Goal: Check status: Check status

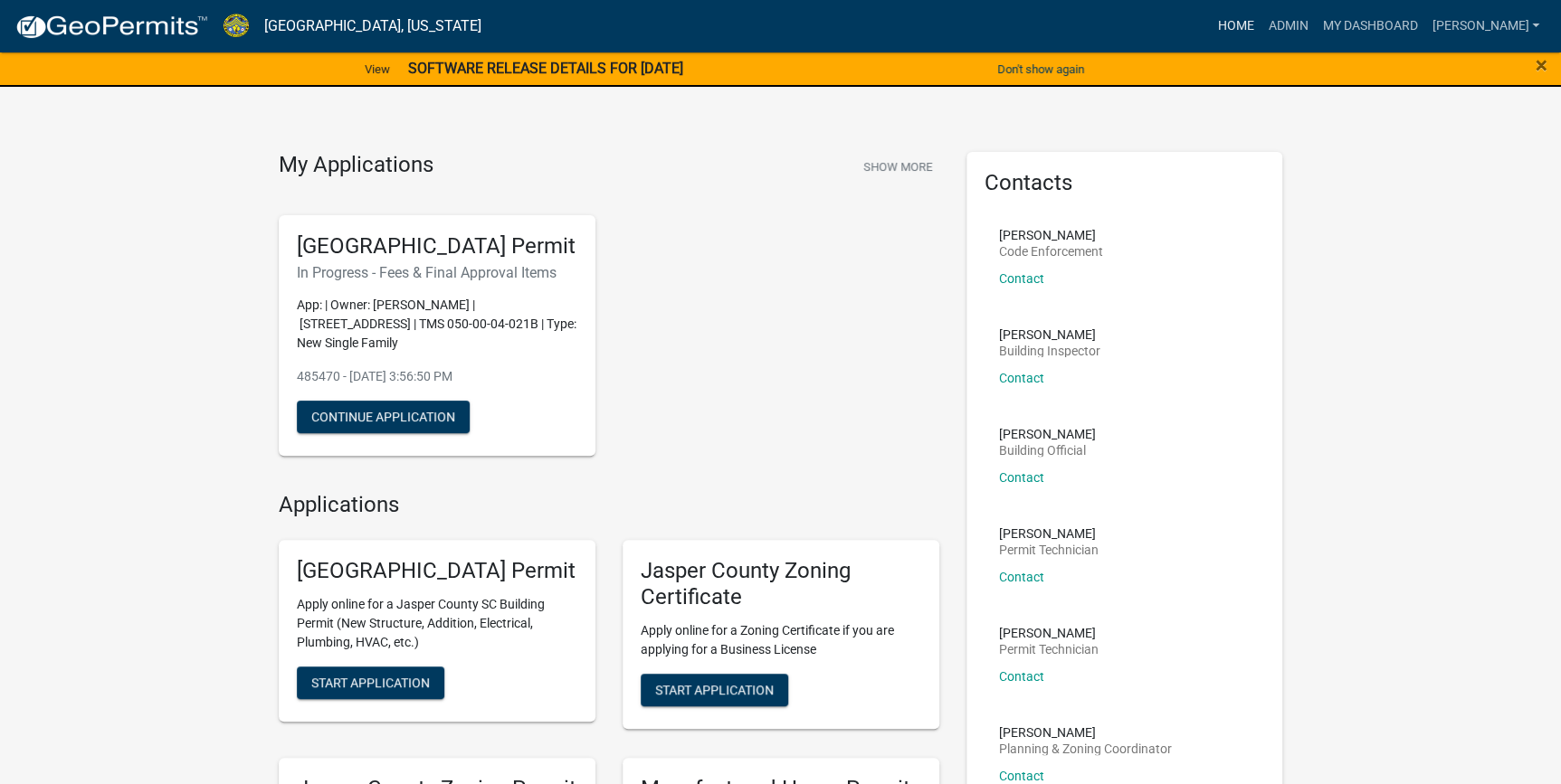
click at [1260, 17] on link "Home" at bounding box center [1236, 25] width 51 height 34
click at [1315, 30] on link "Admin" at bounding box center [1287, 25] width 54 height 34
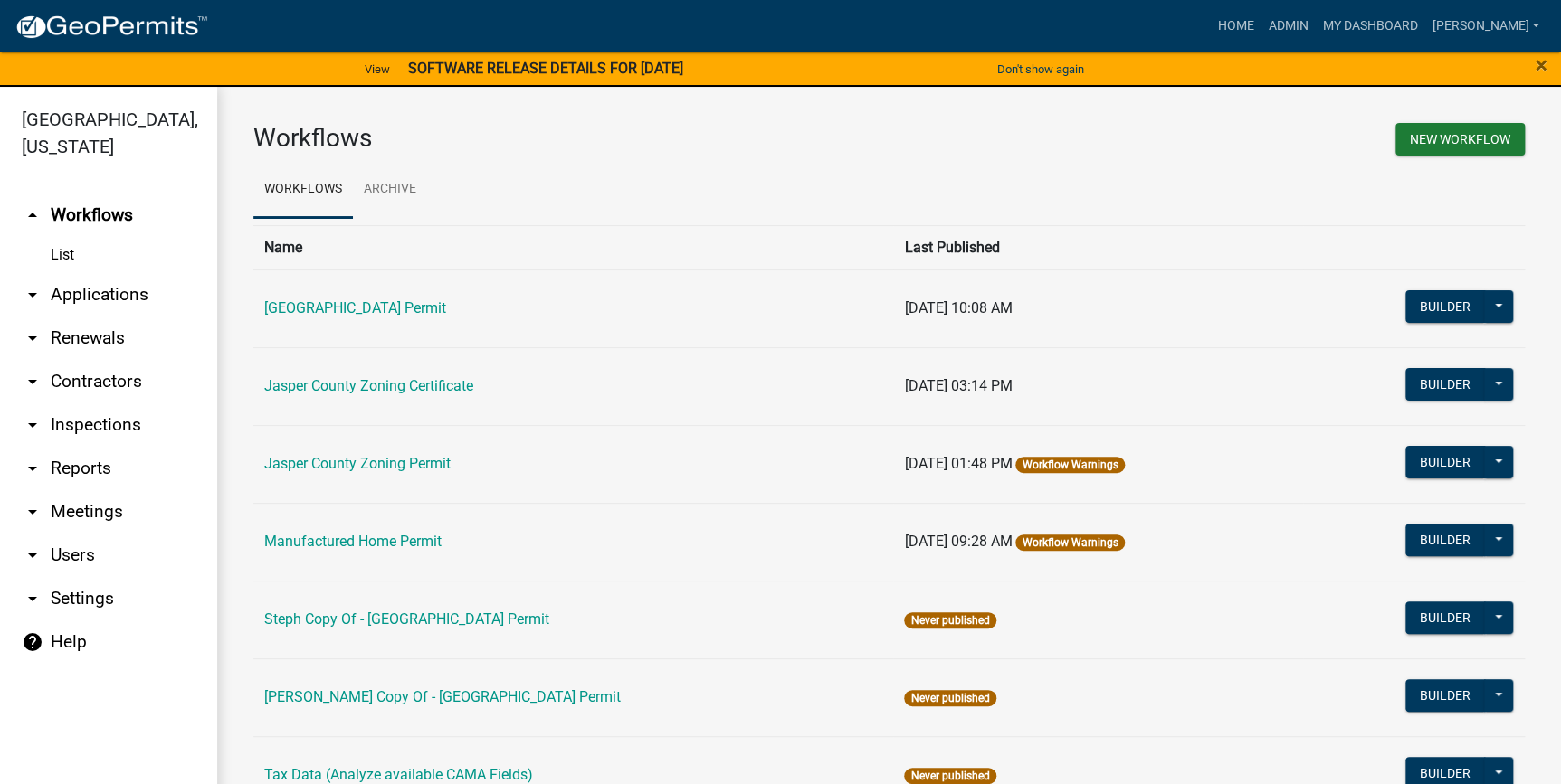
click at [99, 289] on link "arrow_drop_down Applications" at bounding box center [109, 295] width 217 height 43
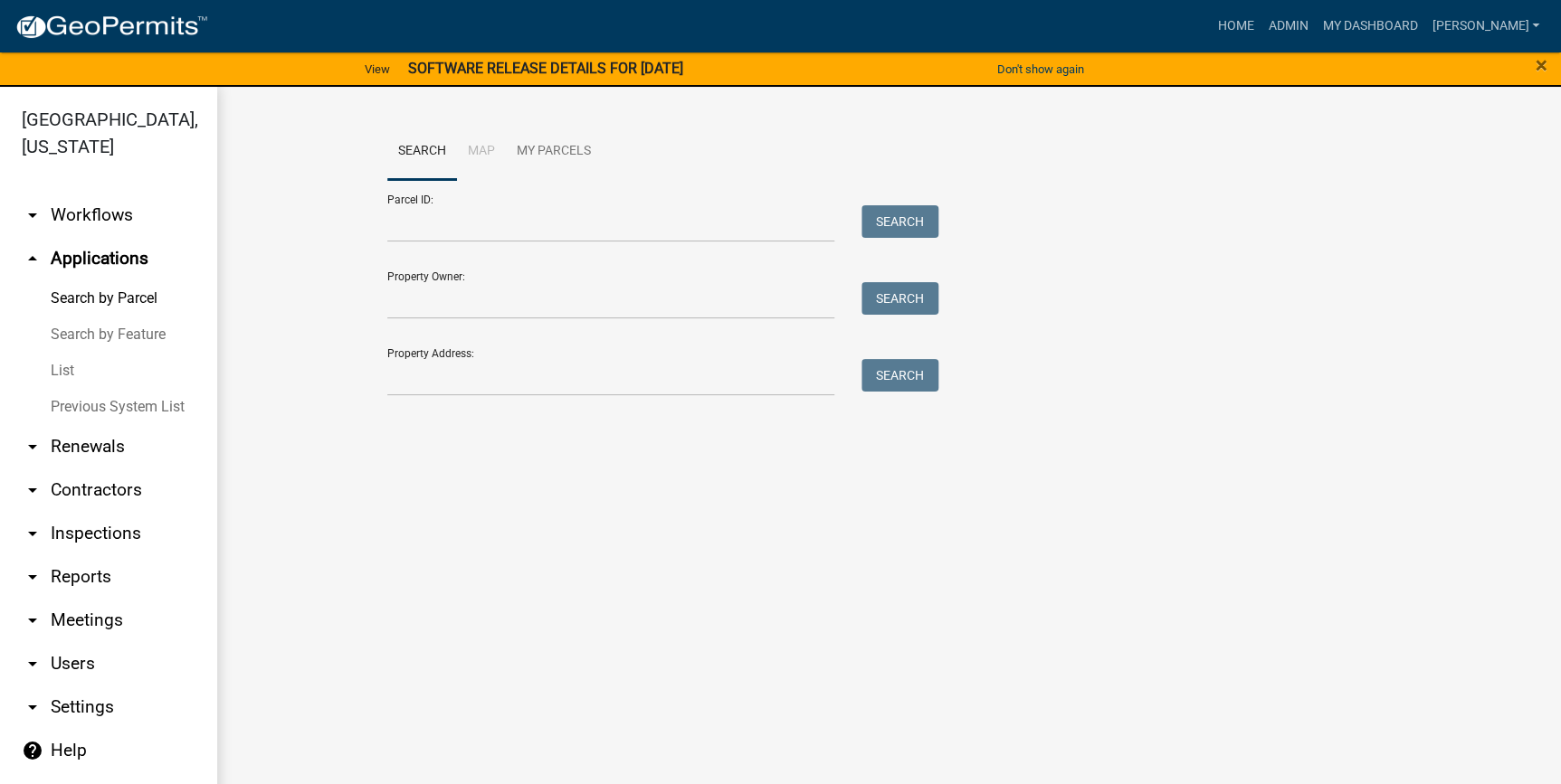
click at [55, 376] on link "List" at bounding box center [109, 370] width 217 height 36
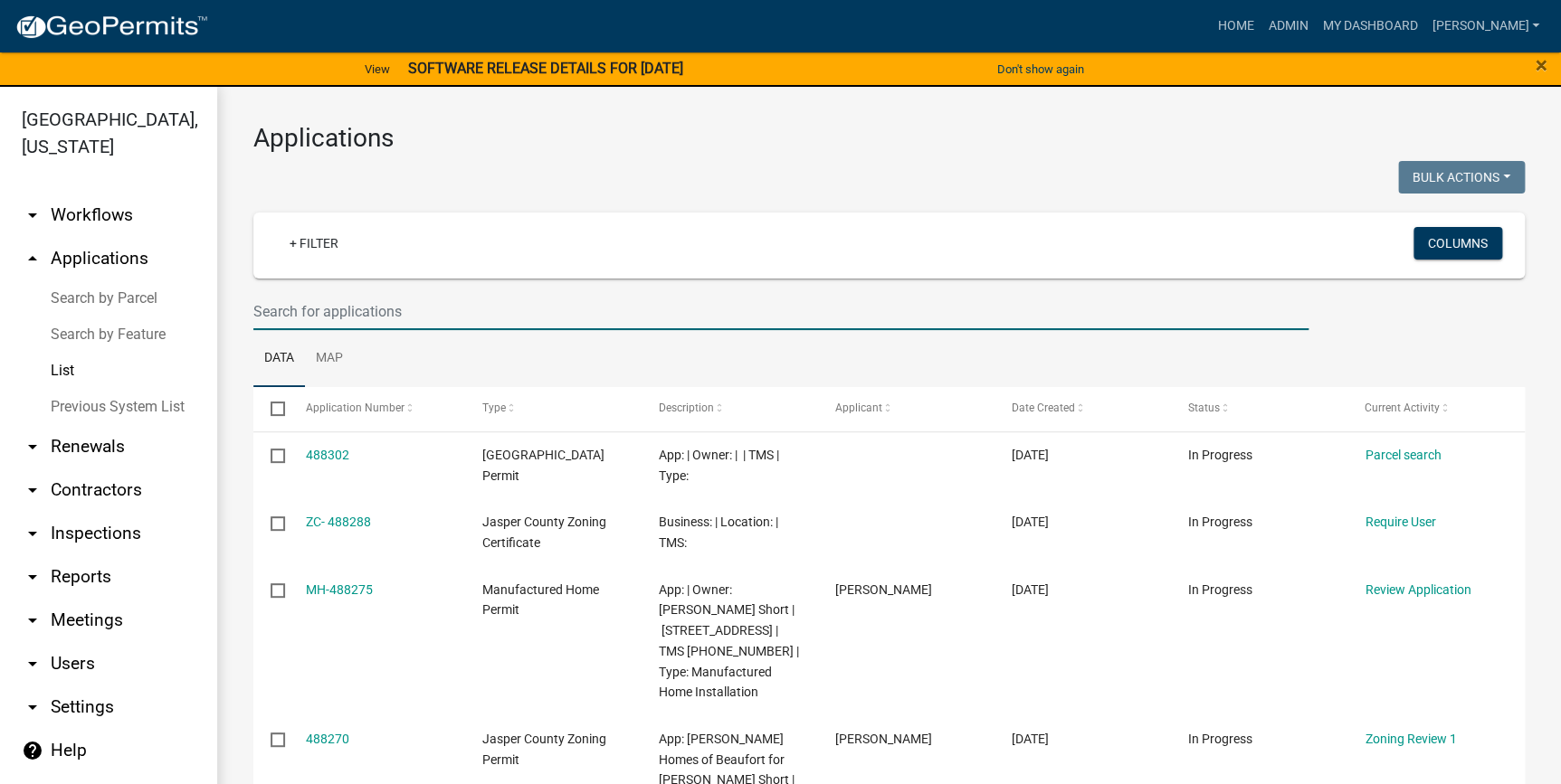
click at [427, 303] on input "text" at bounding box center [781, 311] width 1056 height 37
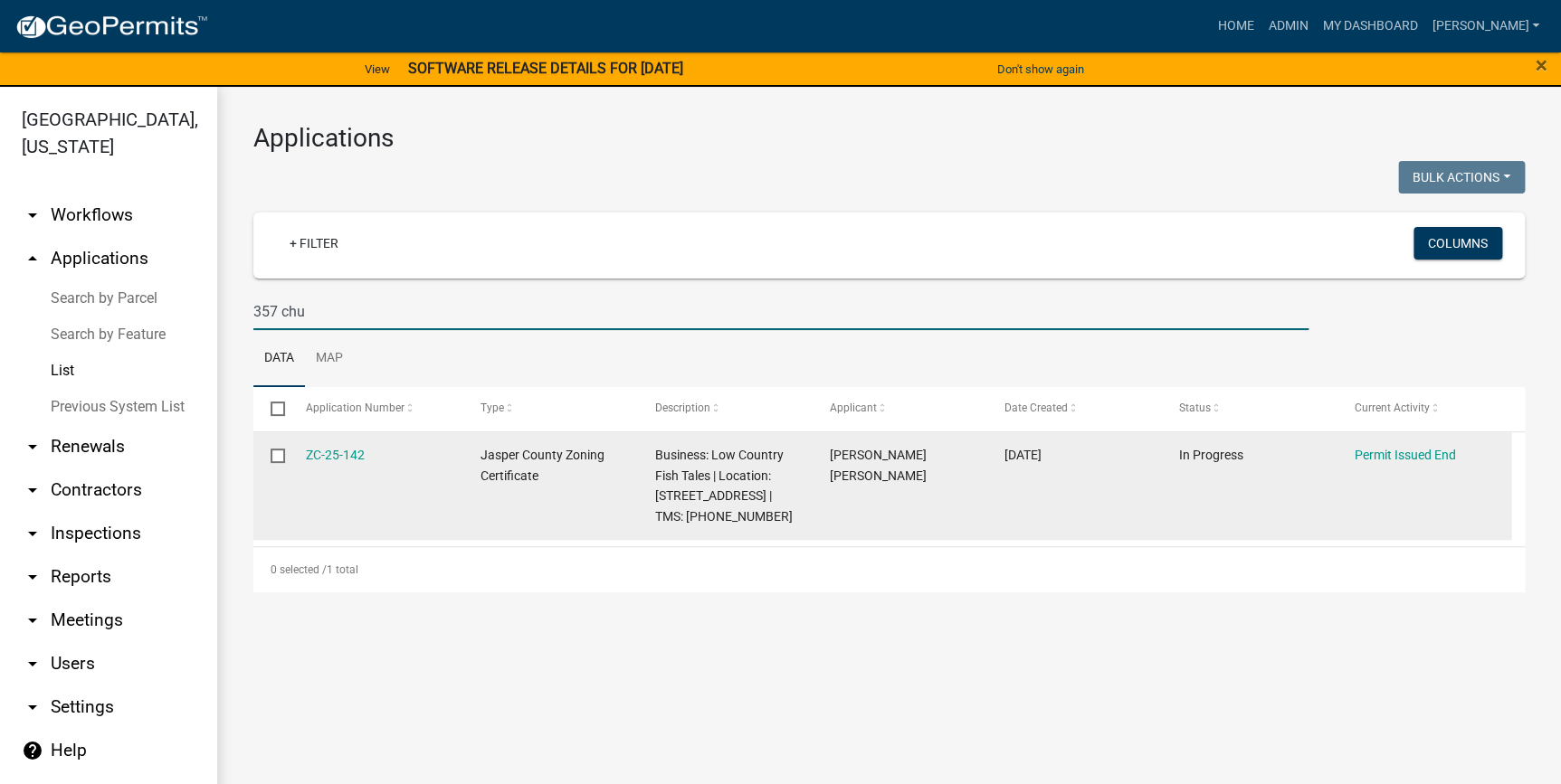
type input "357 chu"
click at [652, 516] on datatable-body-cell "Business: Low Country Fish Tales | Location: [STREET_ADDRESS] | TMS: [PHONE_NUM…" at bounding box center [726, 486] width 174 height 109
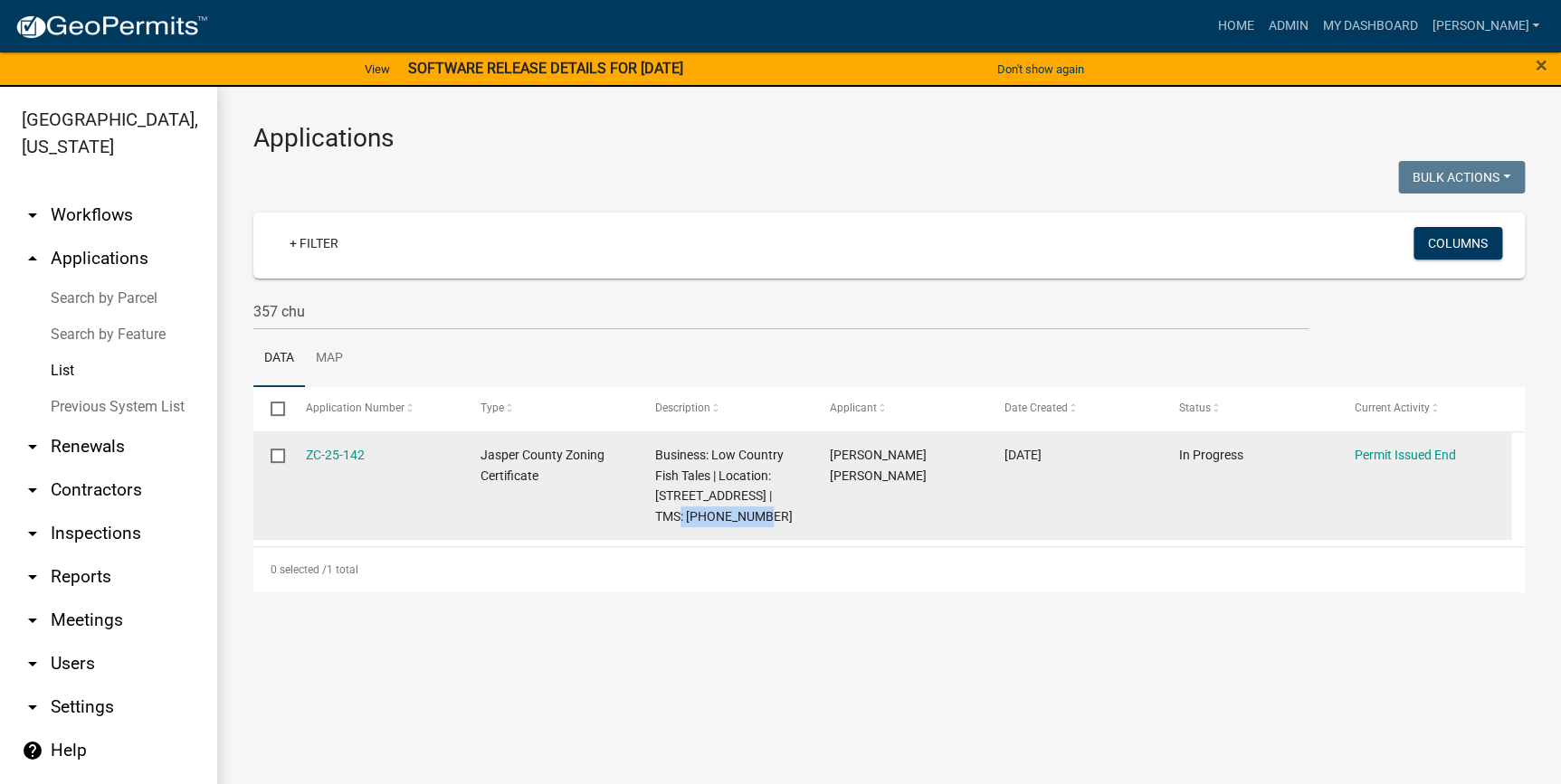
drag, startPoint x: 655, startPoint y: 517, endPoint x: 735, endPoint y: 522, distance: 80.2
click at [735, 522] on span "Business: Low Country Fish Tales | Location: [STREET_ADDRESS] | TMS: [PHONE_NUM…" at bounding box center [724, 485] width 137 height 76
drag, startPoint x: 735, startPoint y: 522, endPoint x: 706, endPoint y: 515, distance: 29.8
copy span "[PHONE_NUMBER]"
